Goal: Task Accomplishment & Management: Complete application form

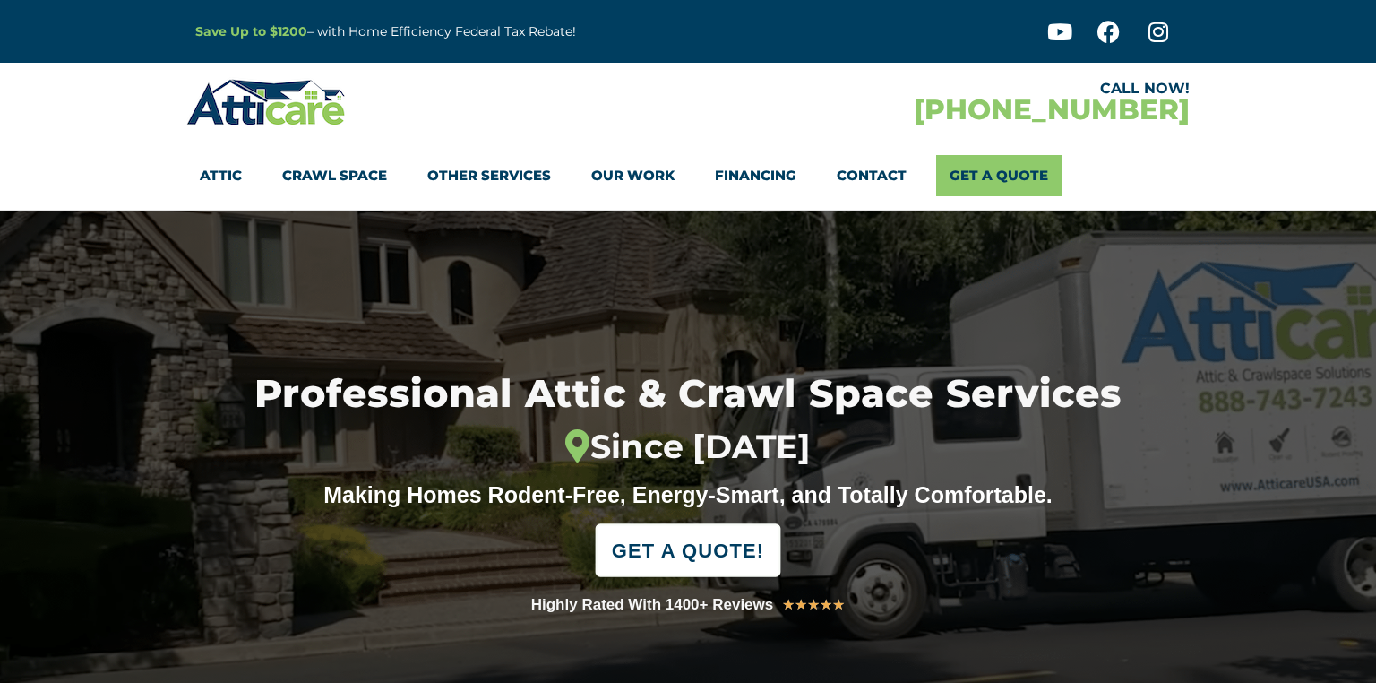
click at [689, 543] on span "GET A QUOTE!" at bounding box center [688, 549] width 152 height 39
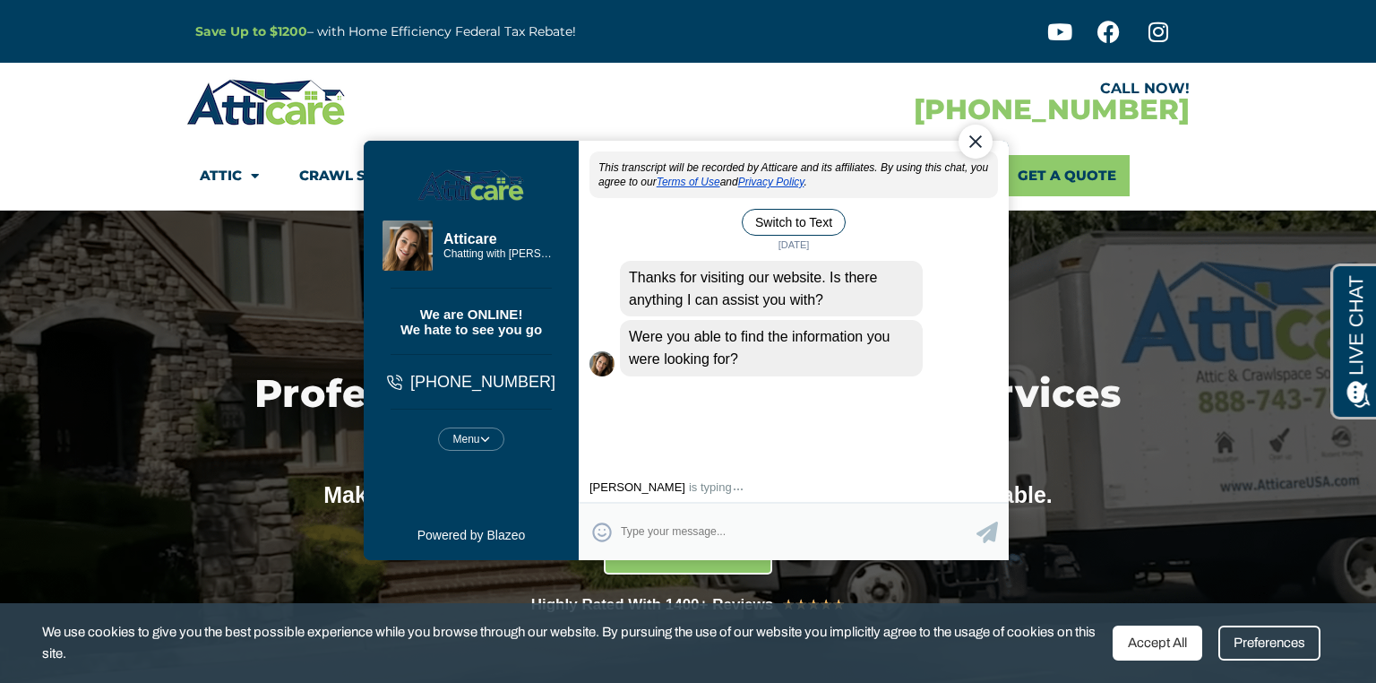
click at [975, 140] on div "Close Chat" at bounding box center [975, 142] width 34 height 34
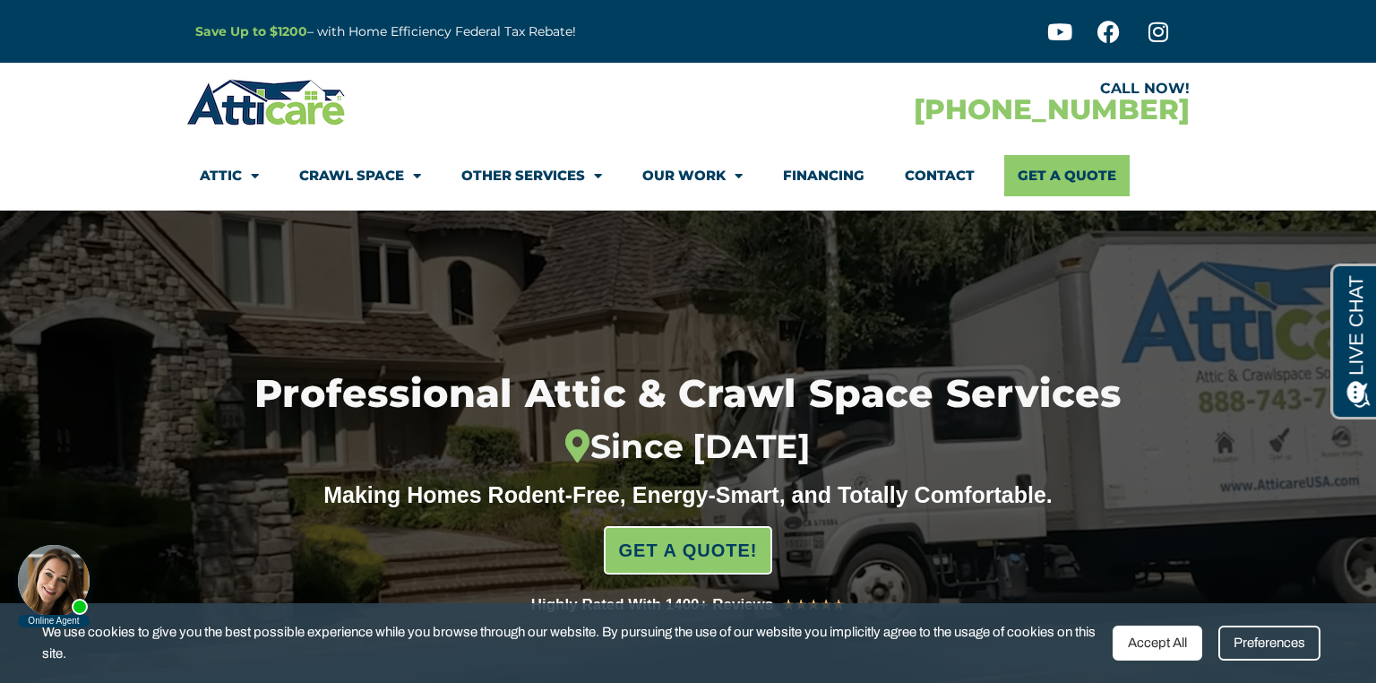
click at [45, 579] on div at bounding box center [54, 581] width 72 height 72
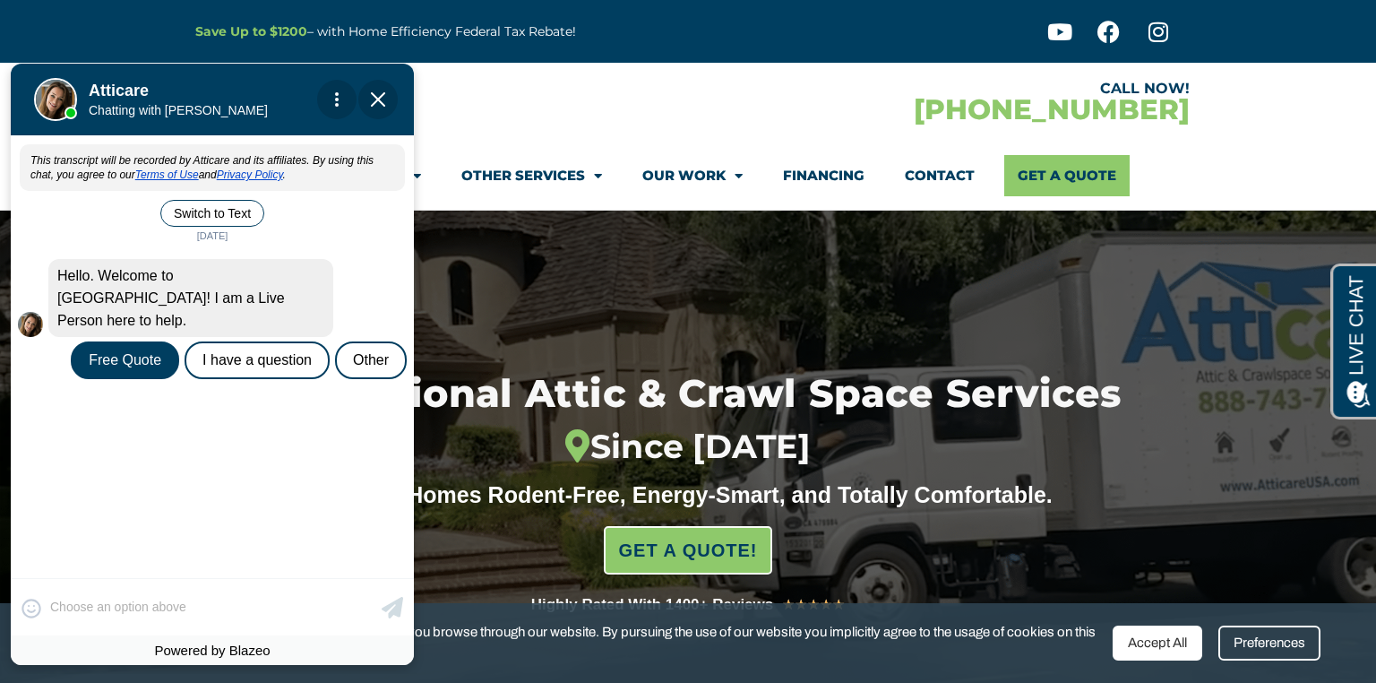
click at [382, 101] on img "Close Chat" at bounding box center [378, 99] width 14 height 14
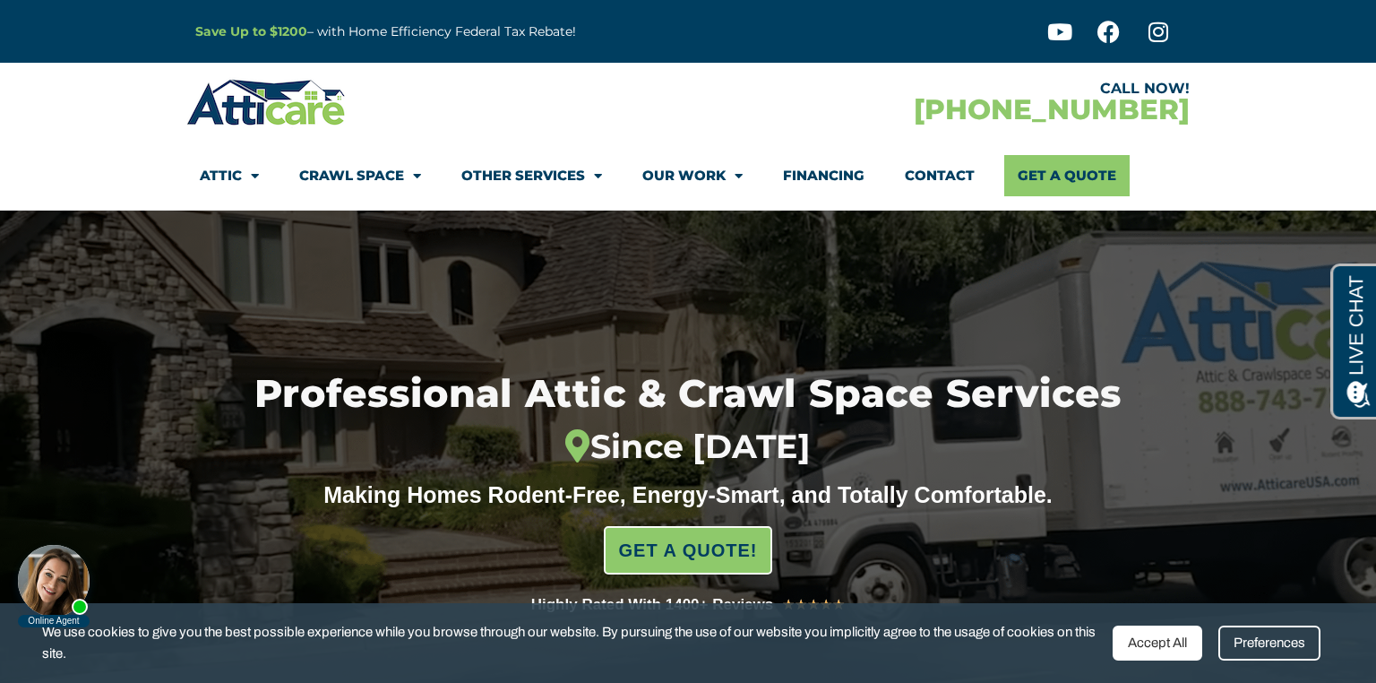
click at [701, 176] on link "Our Work" at bounding box center [692, 175] width 100 height 41
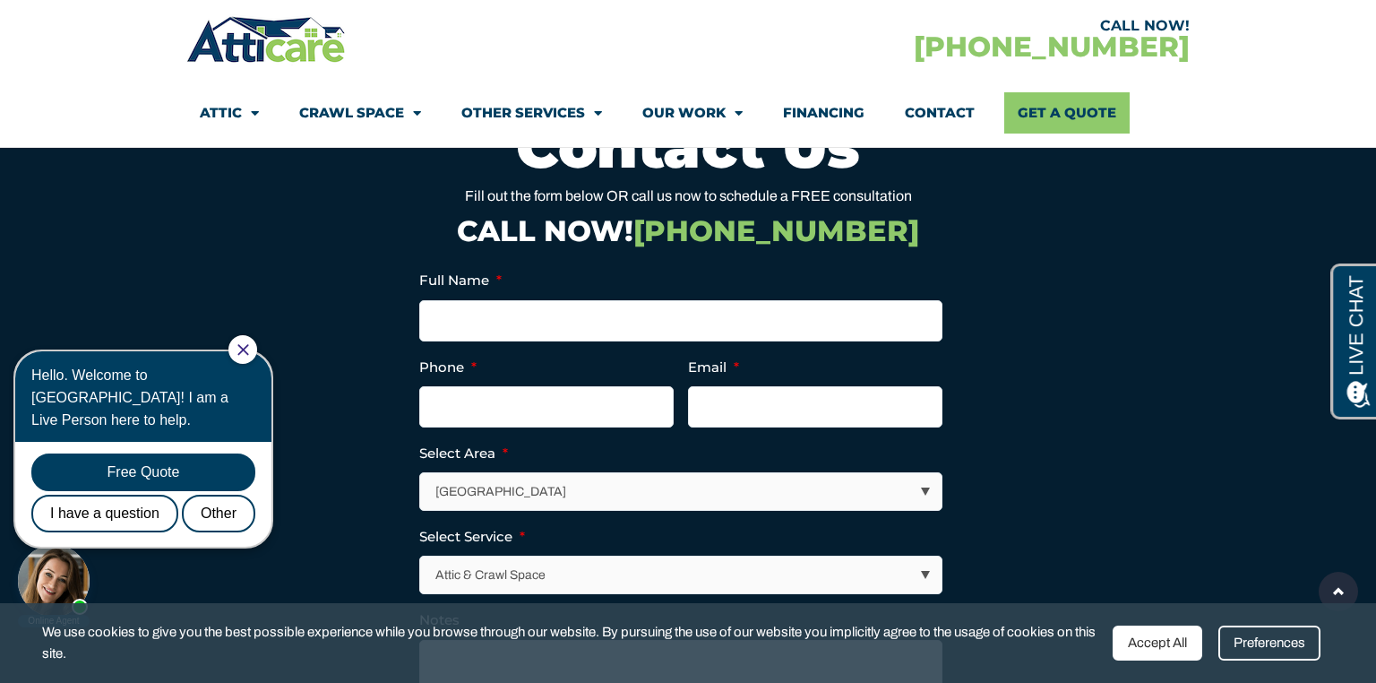
scroll to position [4942, 0]
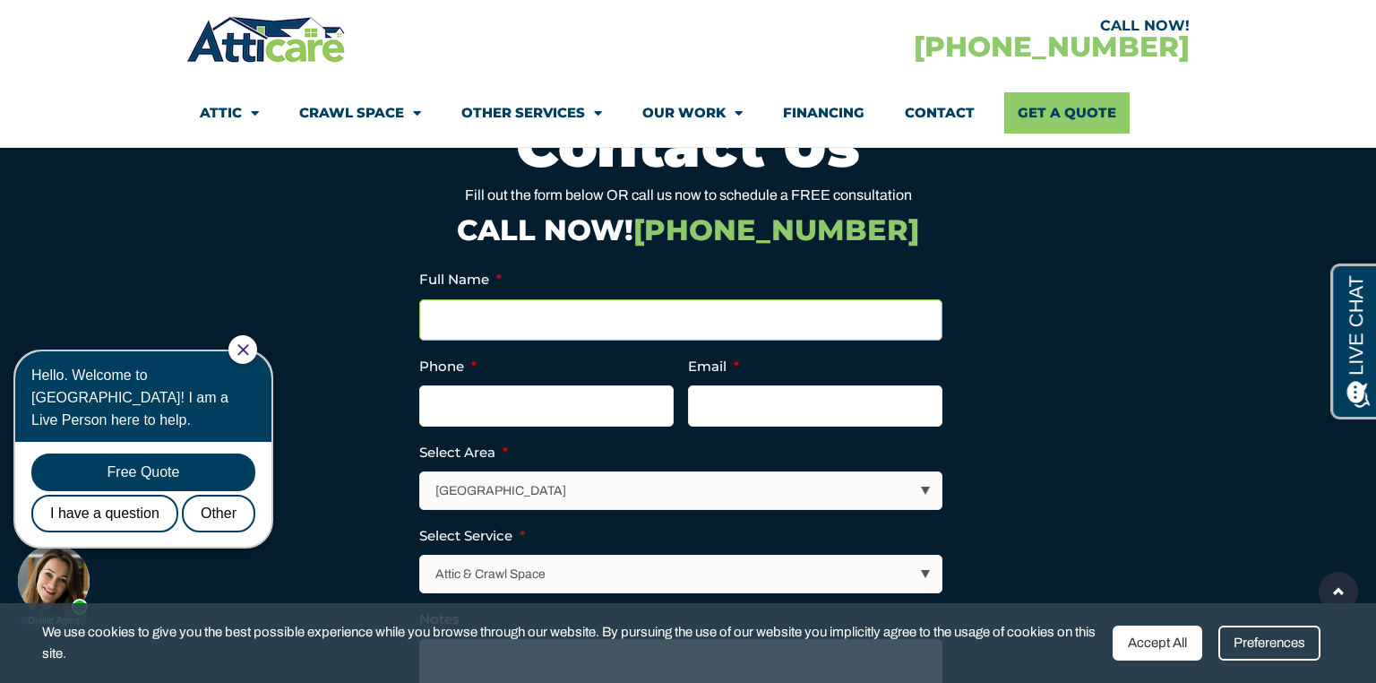
click at [546, 340] on input "Full Name *" at bounding box center [680, 319] width 523 height 41
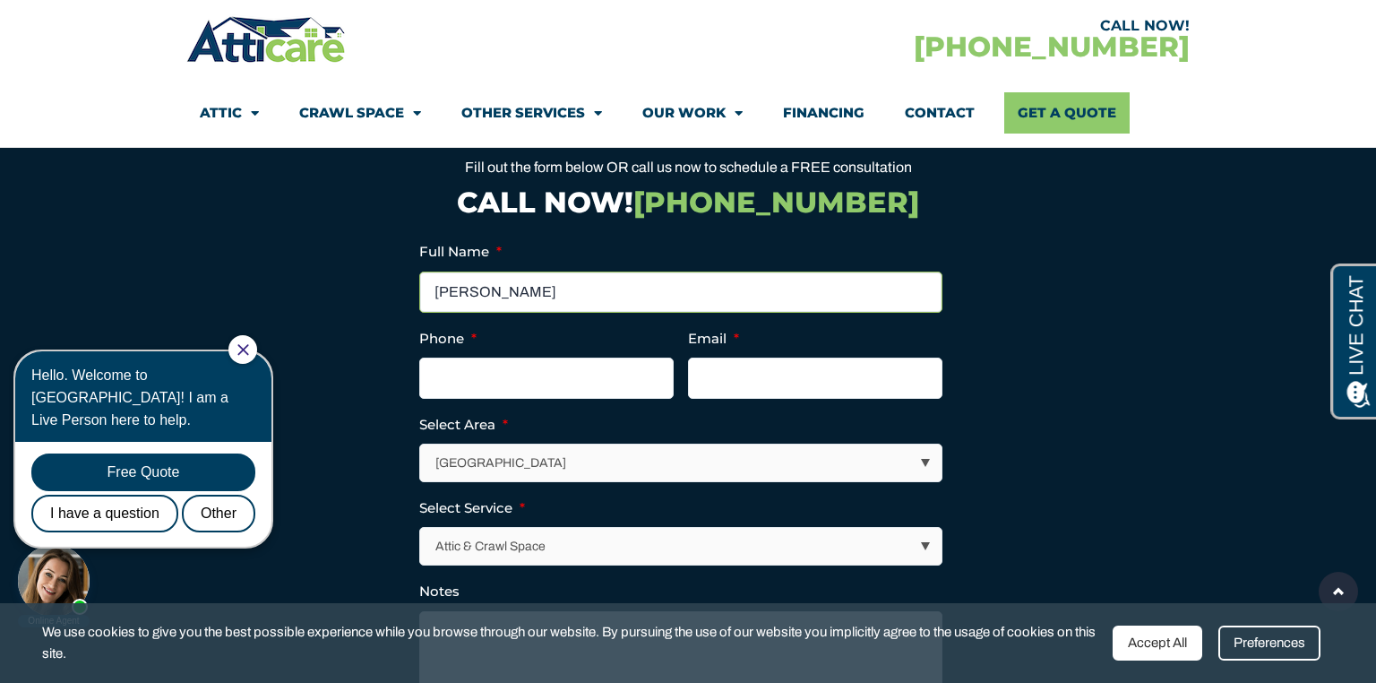
scroll to position [4963, 0]
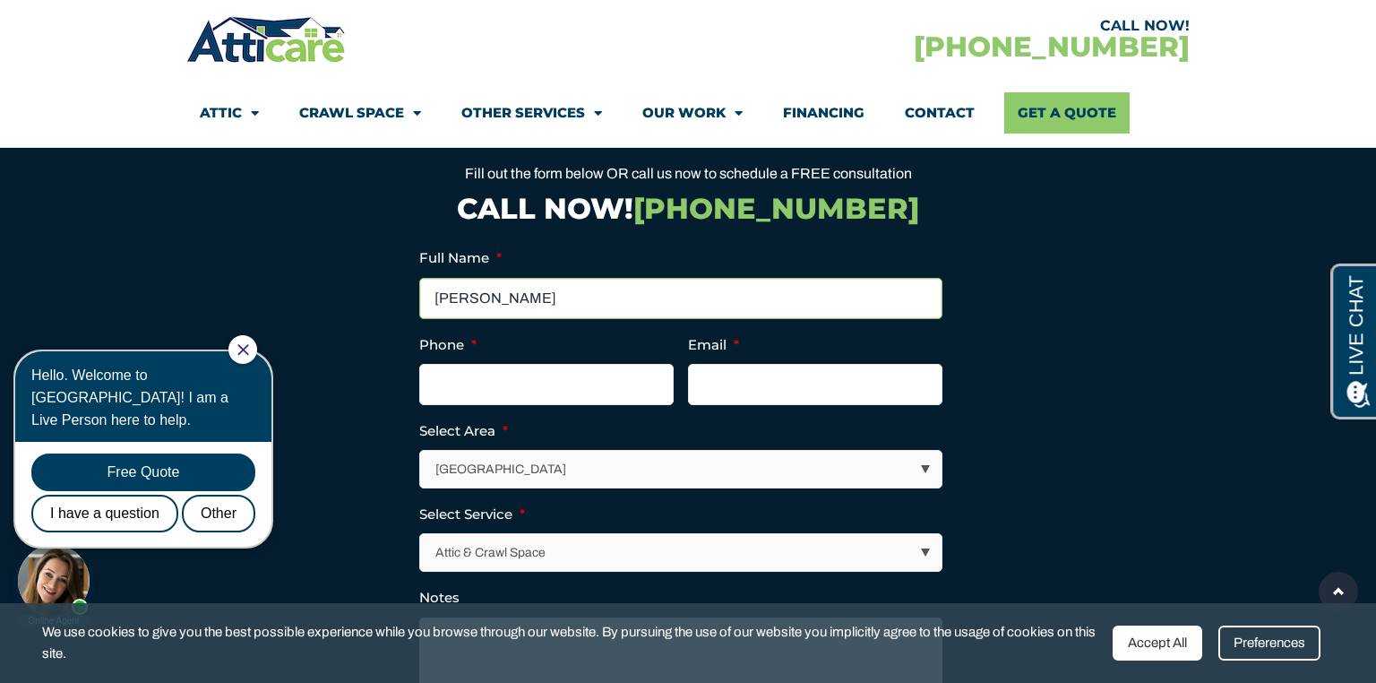
type input "George Martino"
click at [517, 405] on input "Phone *" at bounding box center [546, 384] width 254 height 41
type input "(732) 803-1911"
type input "martinogeorge1@gmail.com"
type input "(732) 803-1911"
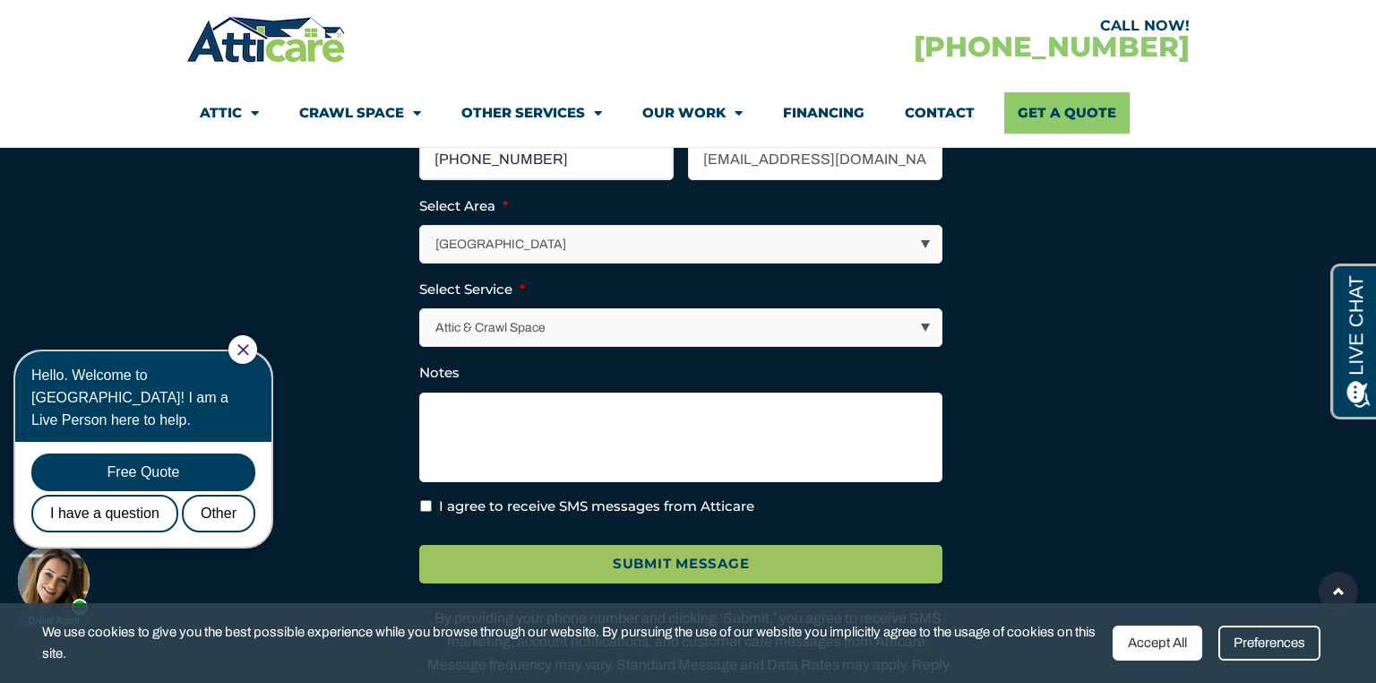
scroll to position [5184, 0]
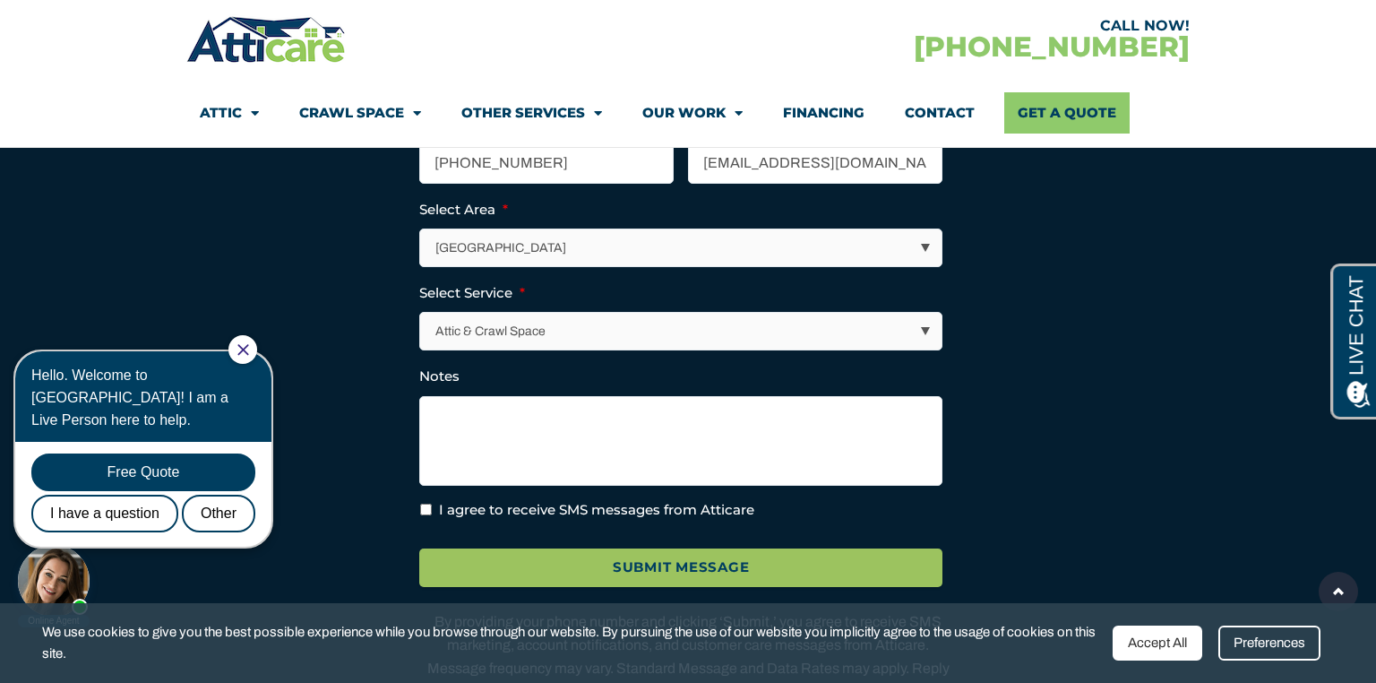
click at [929, 266] on select "Los Angeles Area San Francisco Bay Area New Jersey / New York Area Other Areas" at bounding box center [681, 247] width 521 height 37
select select "[US_STATE] / [US_STATE][GEOGRAPHIC_DATA]"
click at [421, 266] on select "Los Angeles Area San Francisco Bay Area New Jersey / New York Area Other Areas" at bounding box center [681, 247] width 521 height 37
click at [623, 349] on select "Attic & Crawl Space Insulation Roofing Solar Energy Other Services" at bounding box center [681, 331] width 521 height 37
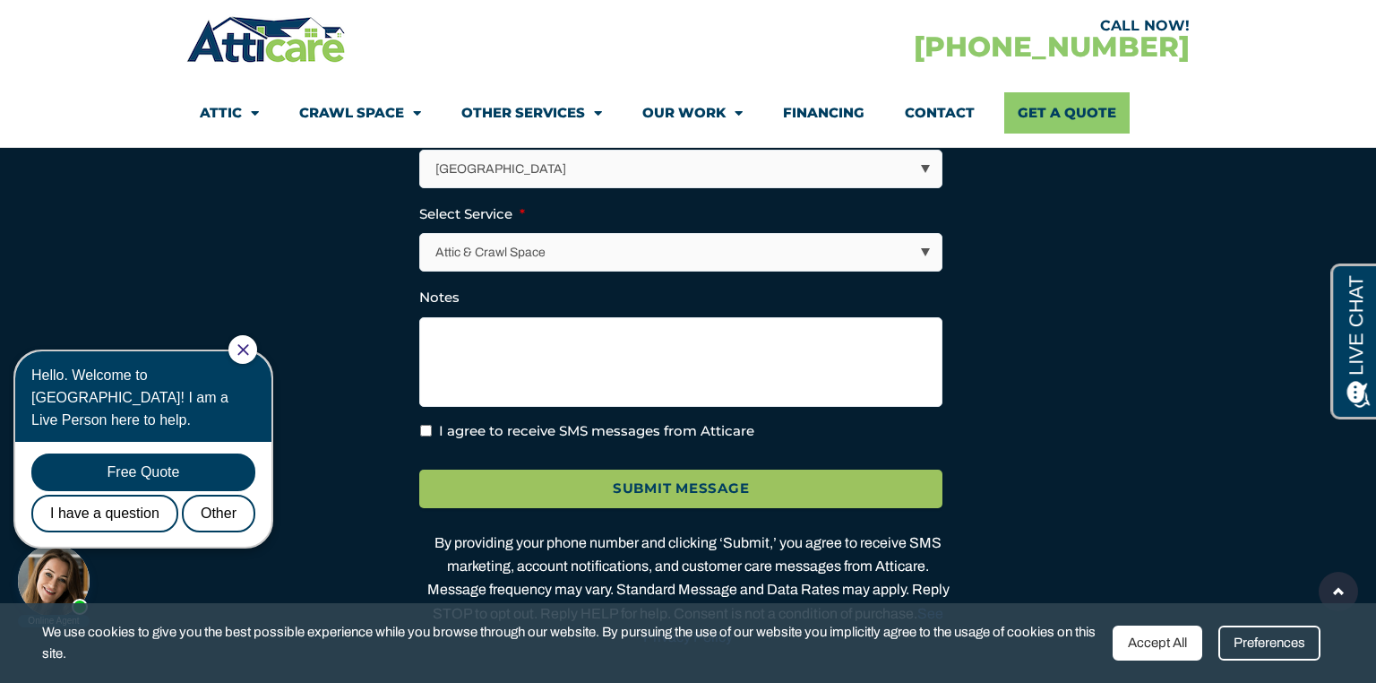
scroll to position [5272, 0]
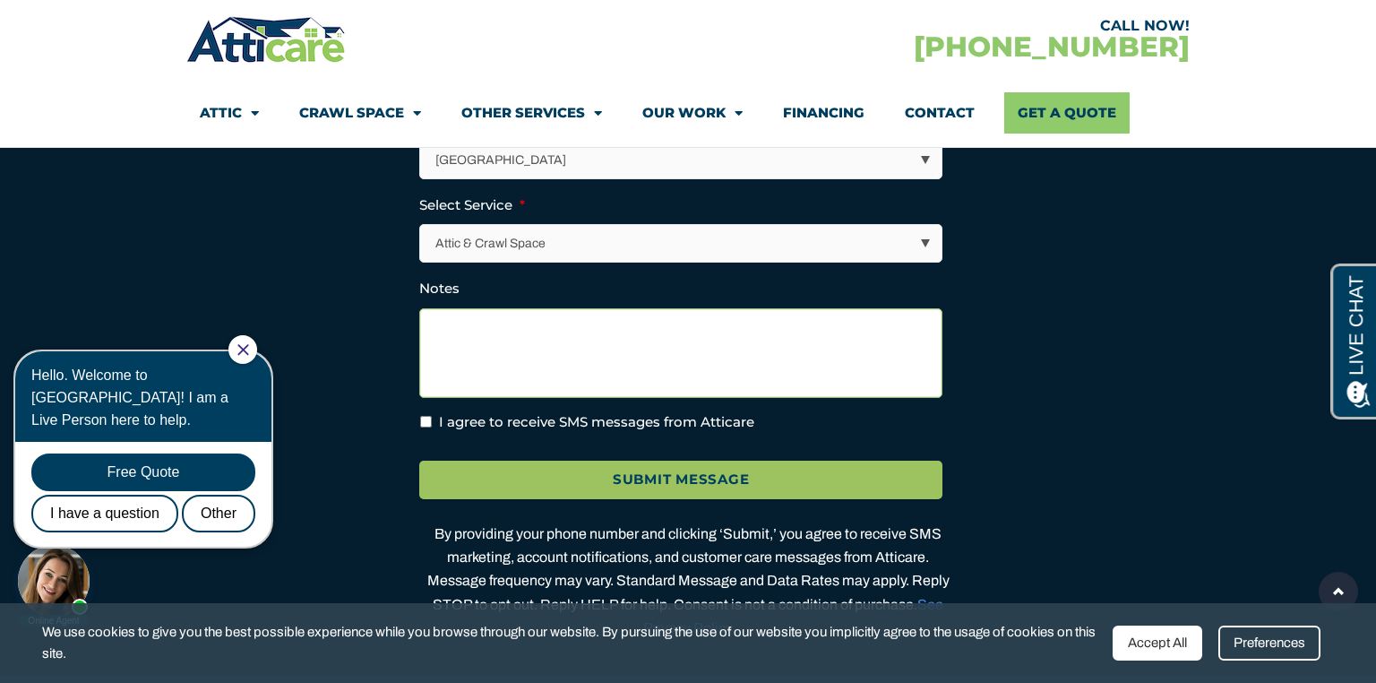
click at [494, 374] on textarea "Notes" at bounding box center [680, 353] width 523 height 90
type textarea "Removal of old insulation and replace with new"
click at [426, 427] on input "I agree to receive SMS messages from Atticare" at bounding box center [426, 422] width 12 height 12
checkbox input "true"
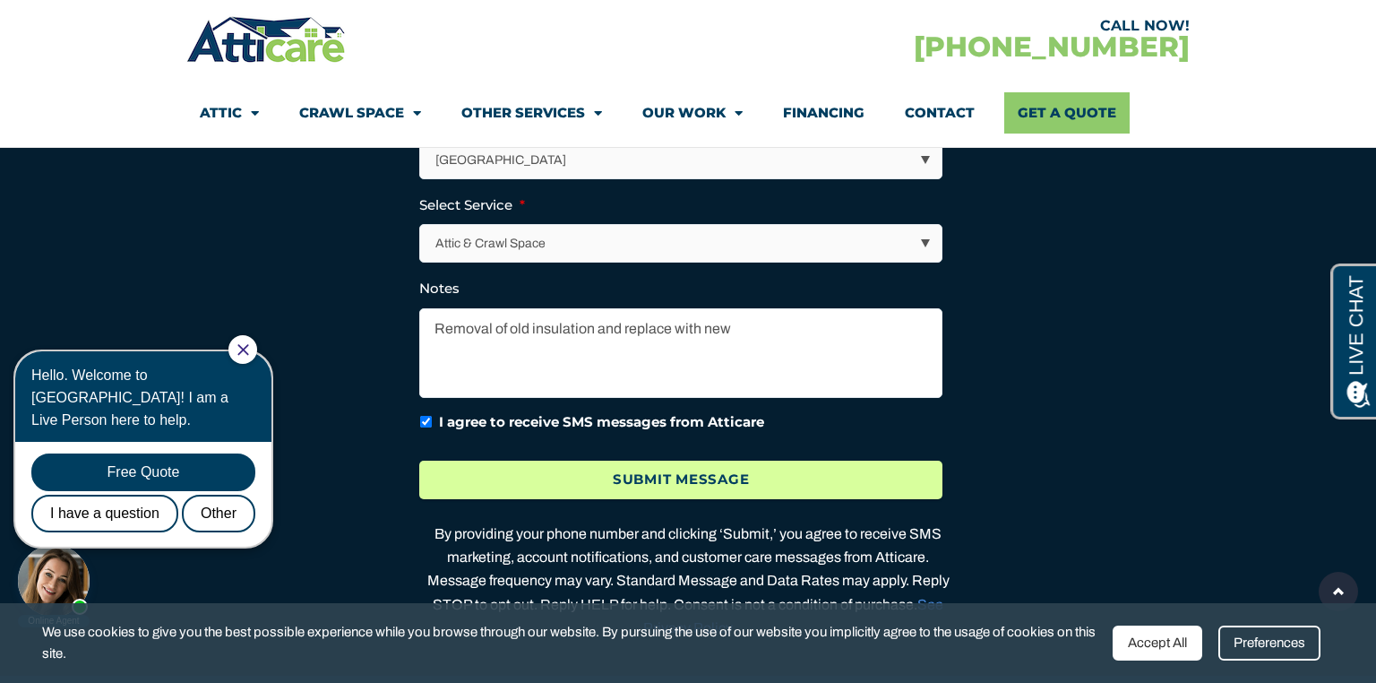
click at [688, 499] on input "Submit Message" at bounding box center [680, 479] width 523 height 39
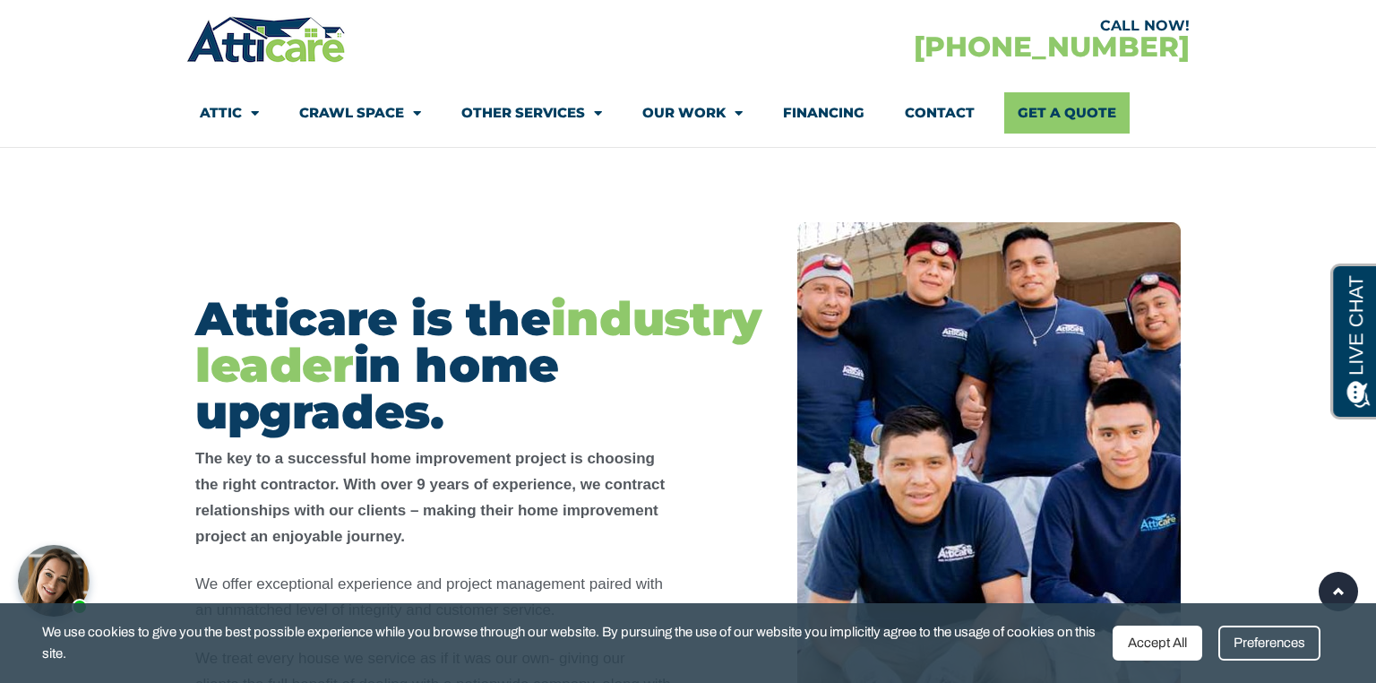
scroll to position [305, 0]
